Goal: Entertainment & Leisure: Consume media (video, audio)

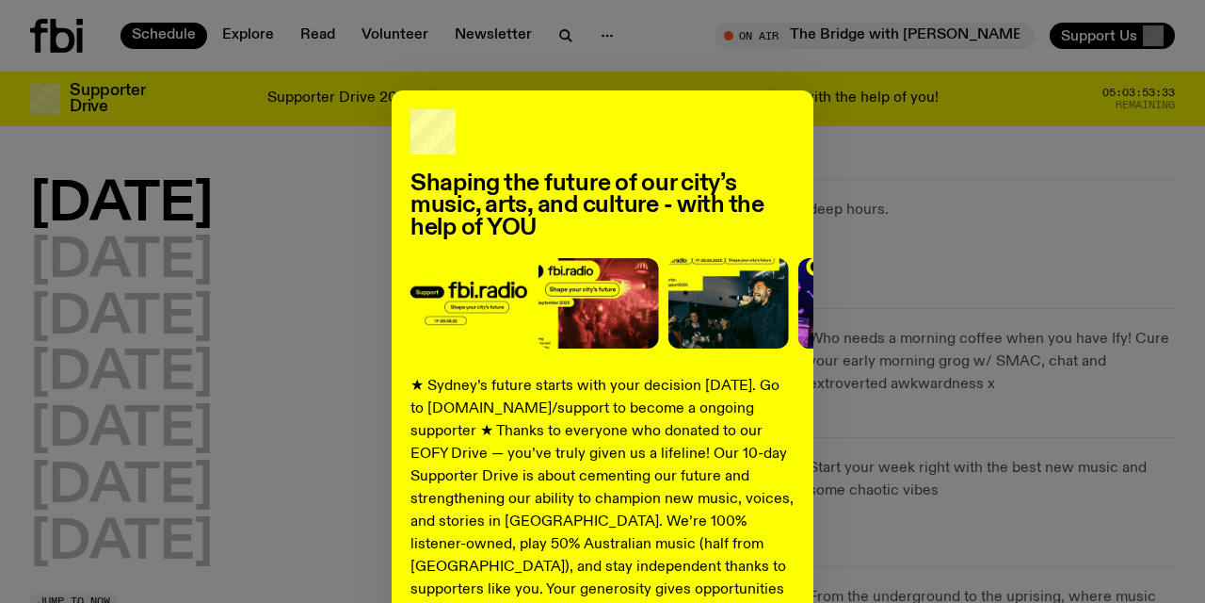
click at [315, 487] on div "Shaping the future of our city’s music, arts, and culture - with the help of YO…" at bounding box center [602, 477] width 1145 height 774
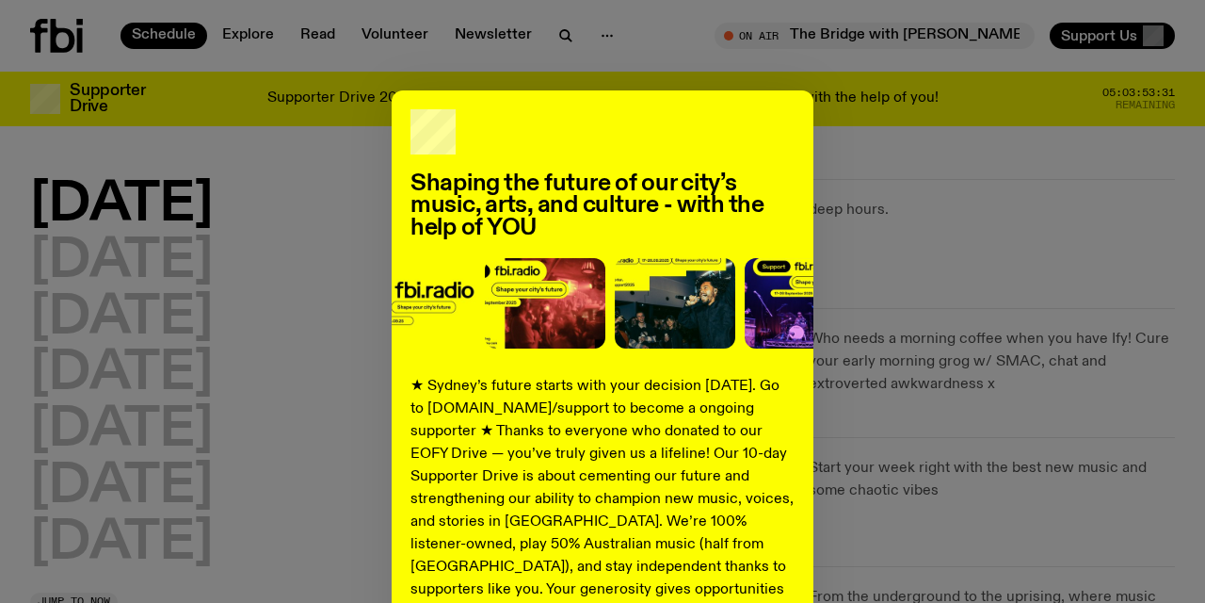
click at [971, 457] on div "Shaping the future of our city’s music, arts, and culture - with the help of YO…" at bounding box center [602, 477] width 1145 height 774
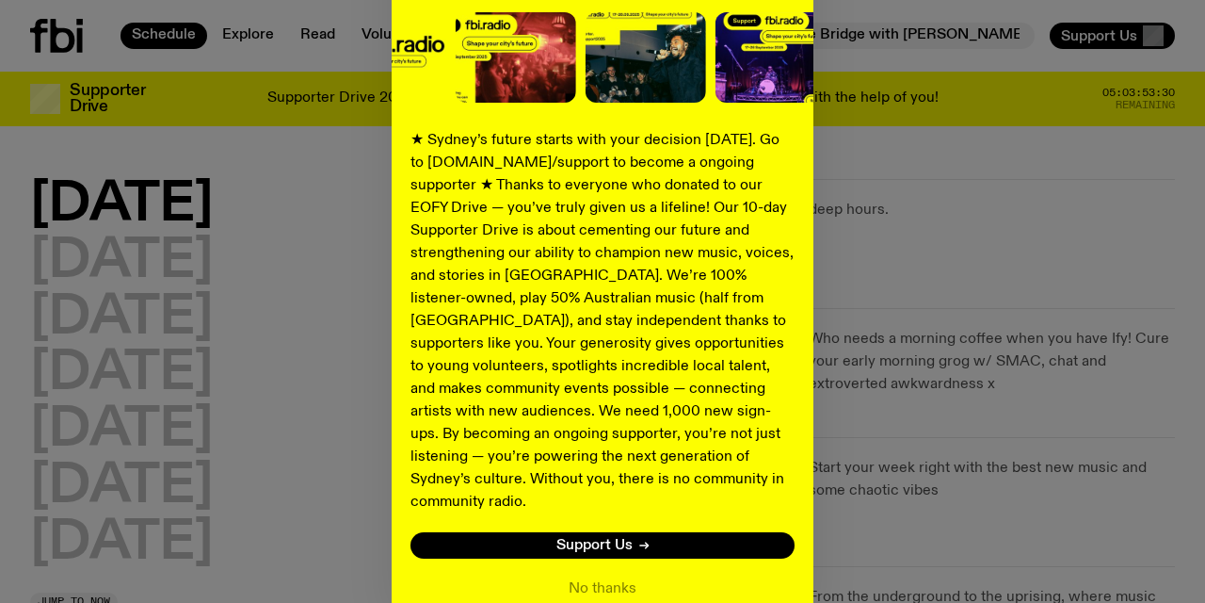
scroll to position [329, 0]
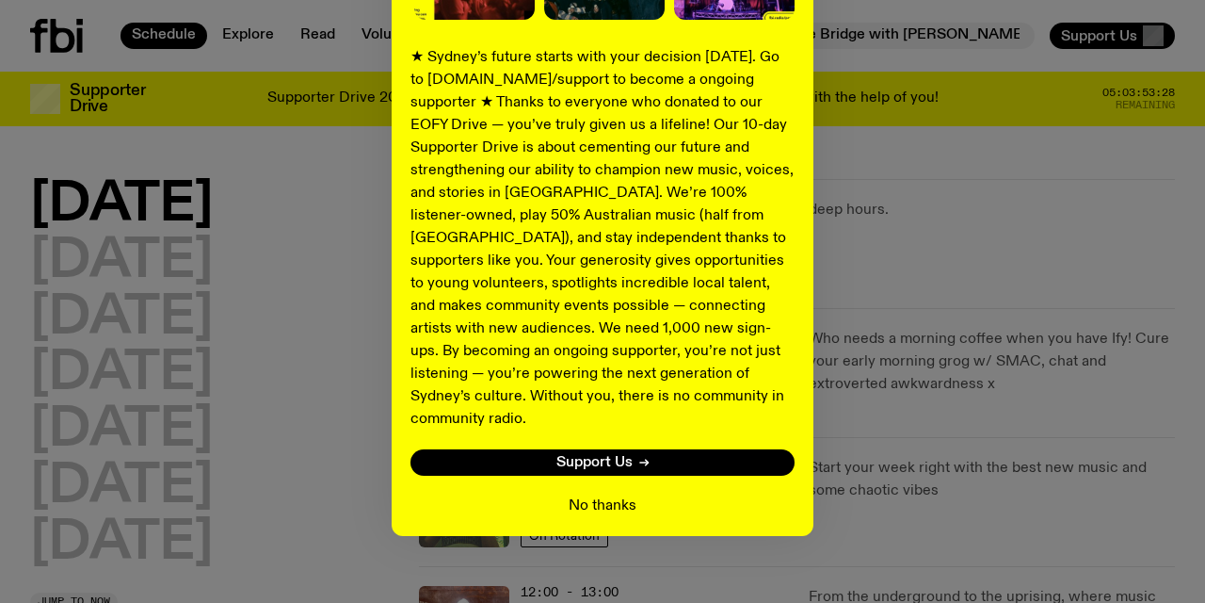
click at [614, 494] on button "No thanks" at bounding box center [603, 505] width 68 height 23
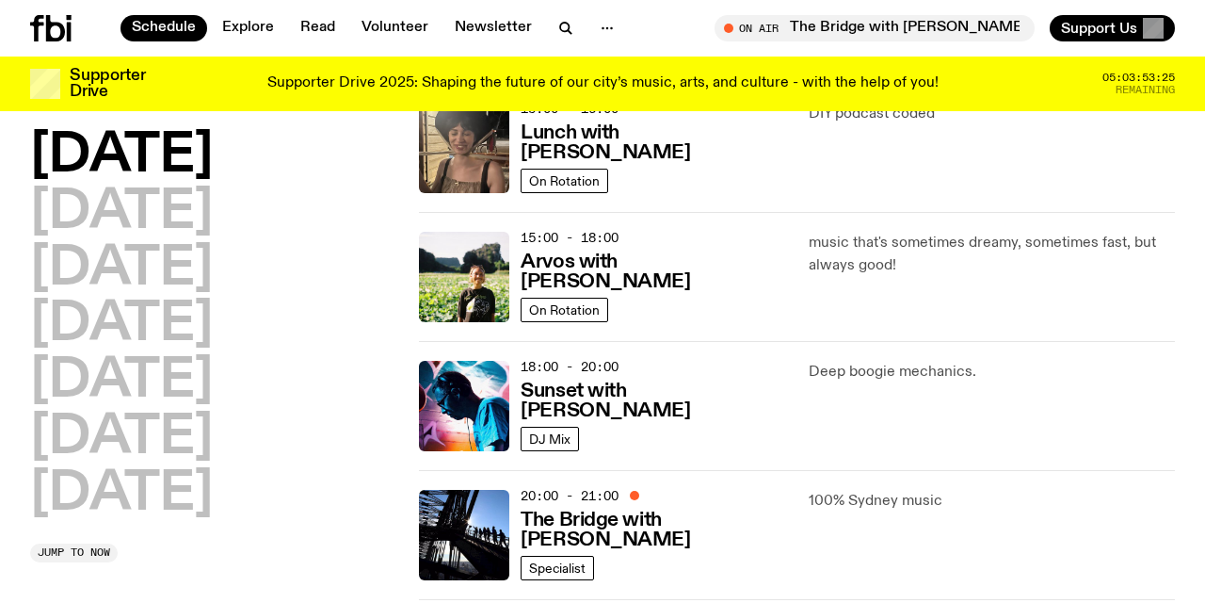
scroll to position [671, 0]
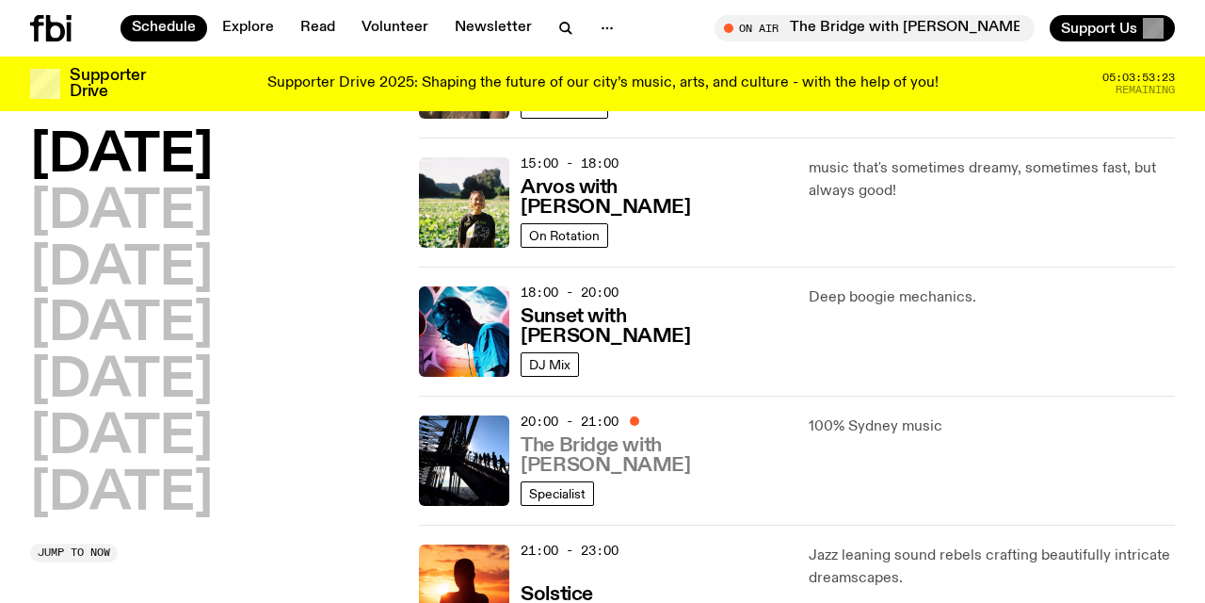
click at [611, 444] on h3 "The Bridge with [PERSON_NAME]" at bounding box center [653, 456] width 265 height 40
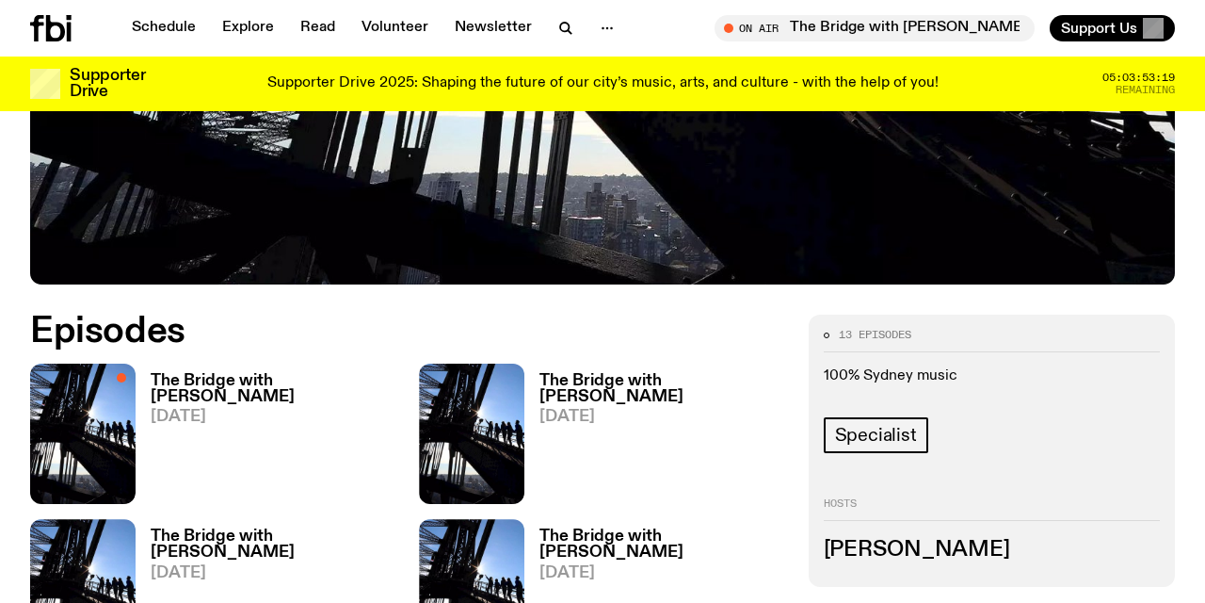
scroll to position [722, 0]
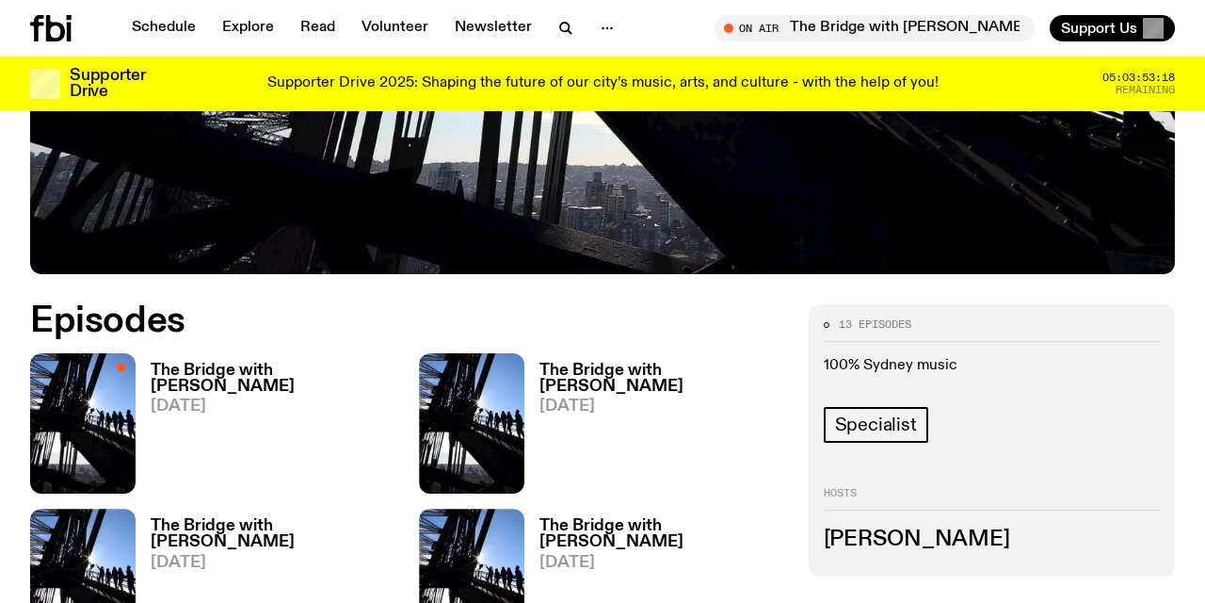
click at [286, 364] on h3 "The Bridge with [PERSON_NAME]" at bounding box center [274, 379] width 246 height 32
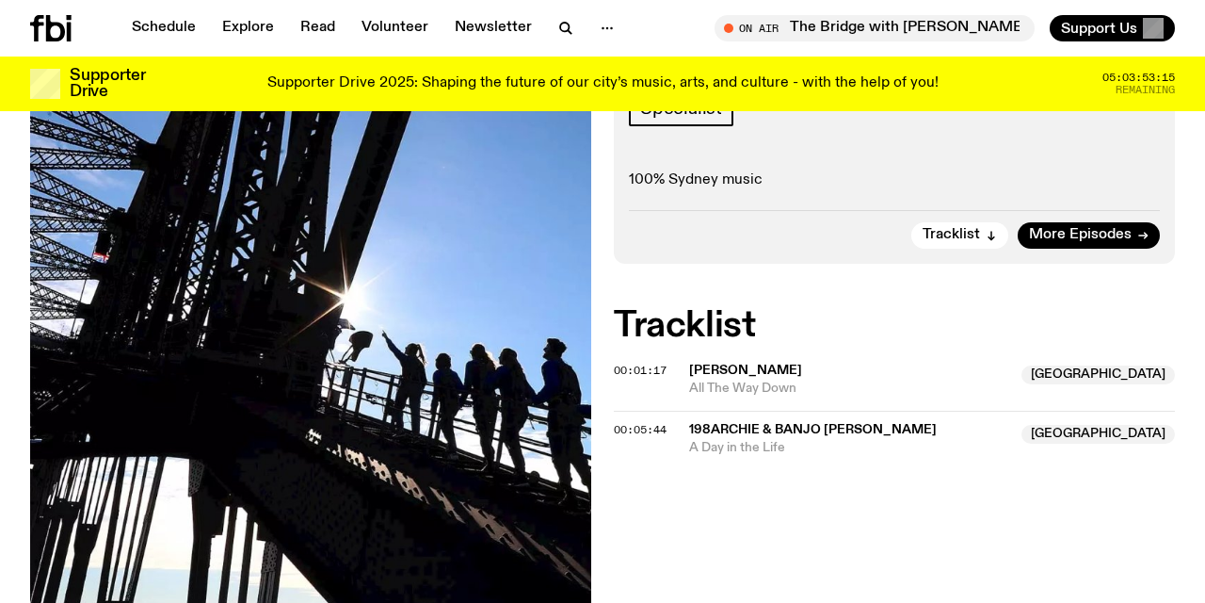
scroll to position [443, 0]
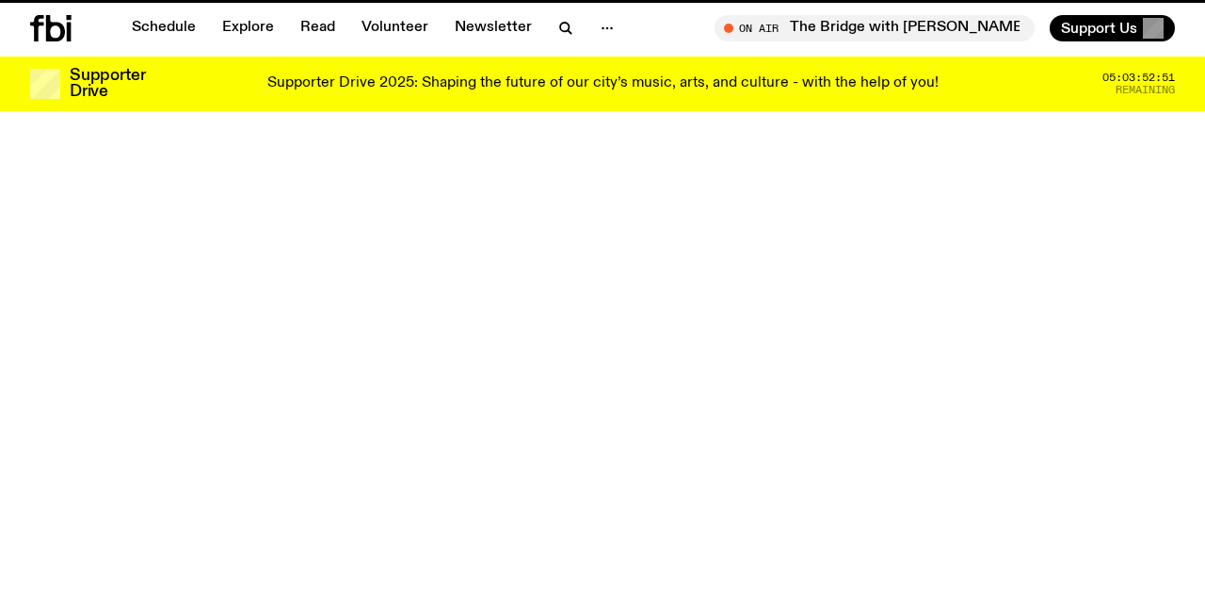
scroll to position [722, 0]
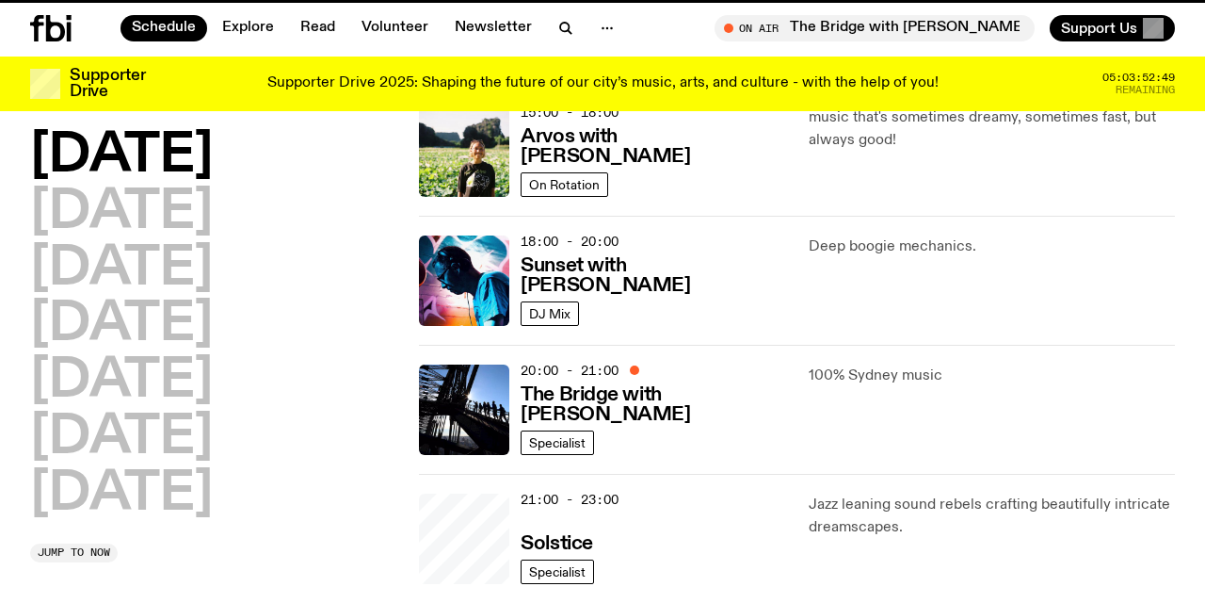
scroll to position [671, 0]
